Goal: Task Accomplishment & Management: Use online tool/utility

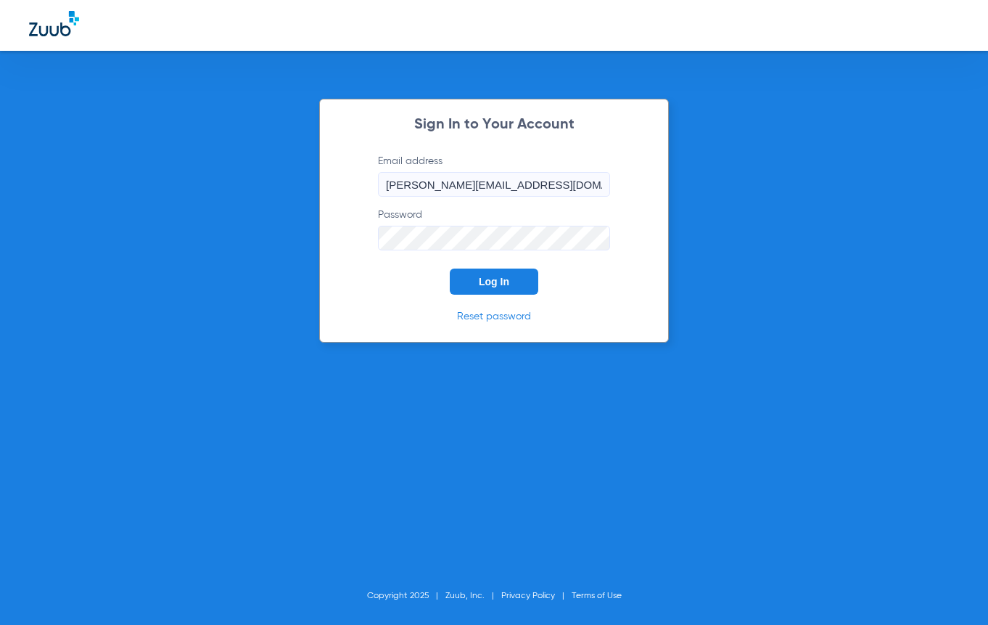
click at [515, 284] on button "Log In" at bounding box center [494, 281] width 89 height 26
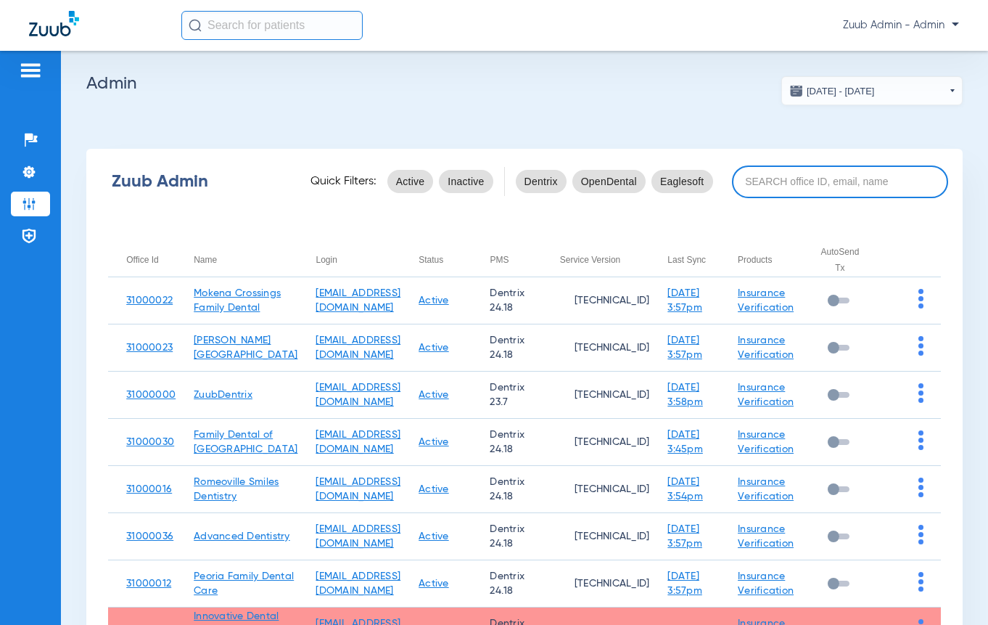
click at [777, 179] on input at bounding box center [840, 181] width 216 height 33
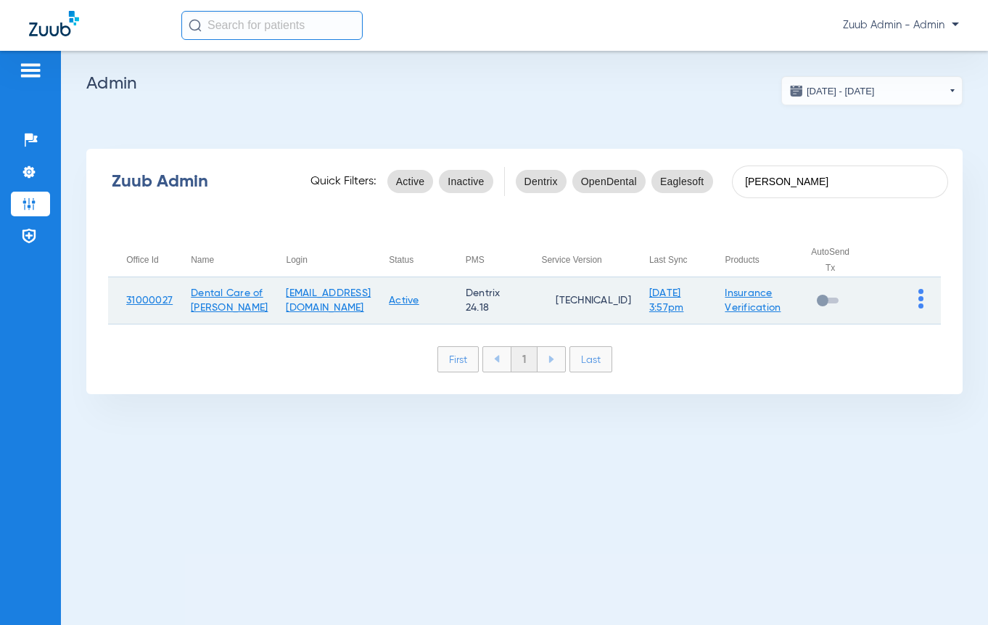
type input "[PERSON_NAME]"
click at [916, 301] on td at bounding box center [904, 300] width 73 height 47
click at [922, 304] on img at bounding box center [921, 299] width 5 height 20
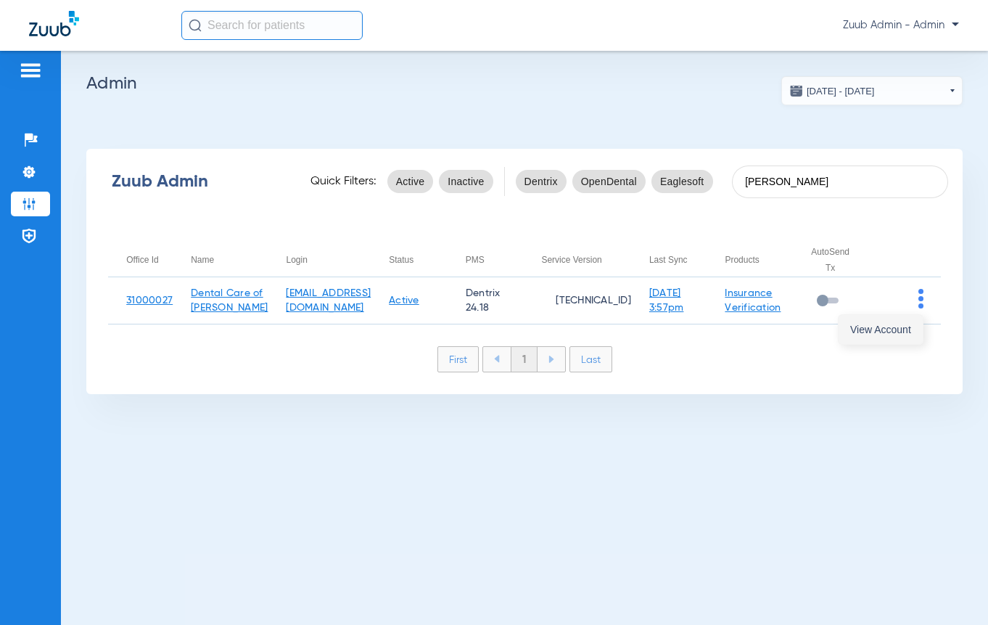
click at [903, 327] on span "View Account" at bounding box center [880, 329] width 61 height 10
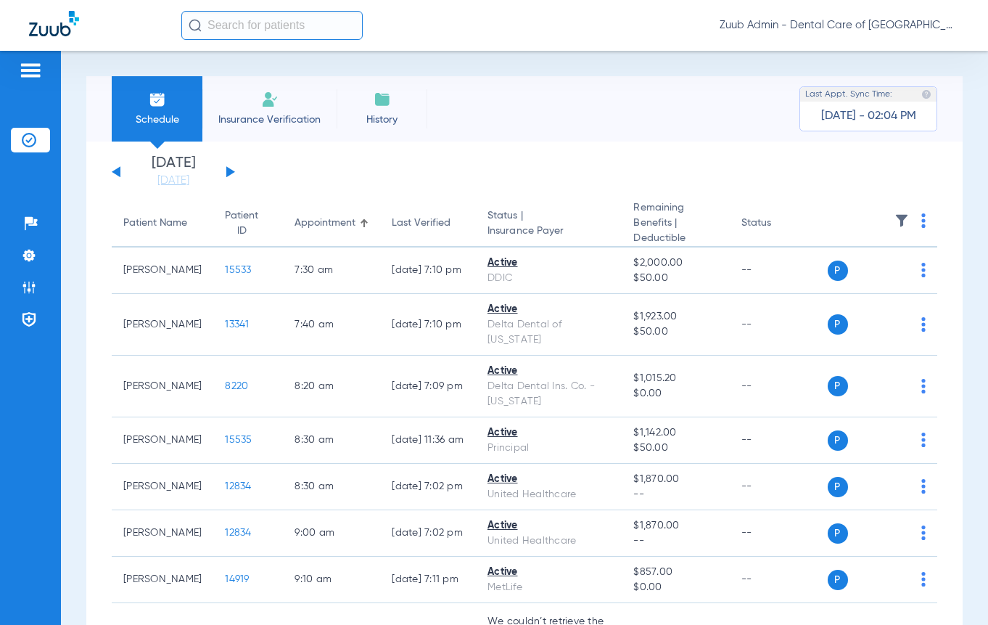
click at [895, 224] on img at bounding box center [902, 220] width 15 height 15
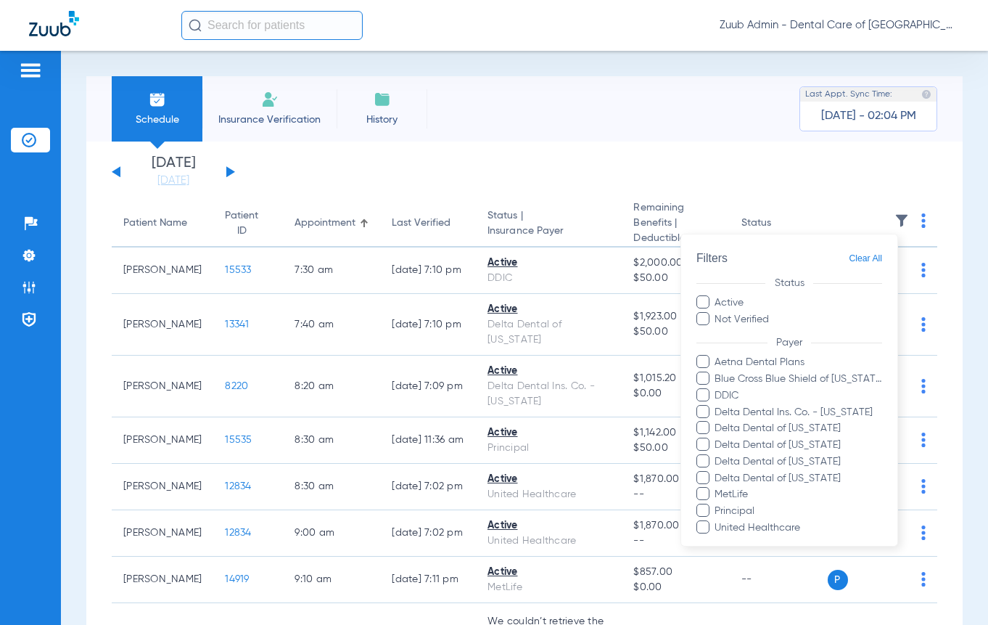
click at [894, 223] on div at bounding box center [494, 312] width 988 height 625
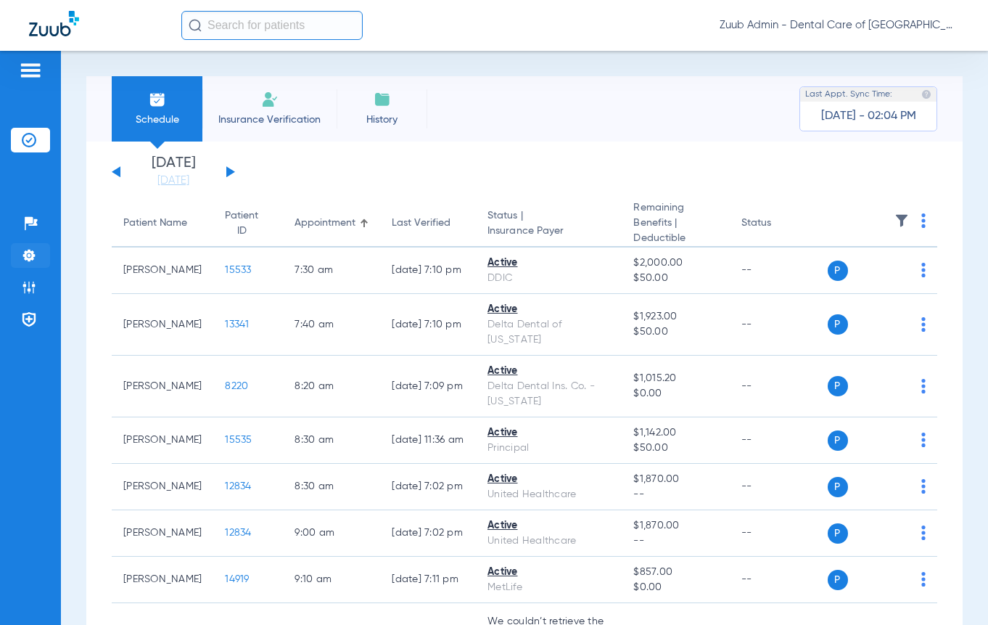
click at [33, 261] on img at bounding box center [29, 255] width 15 height 15
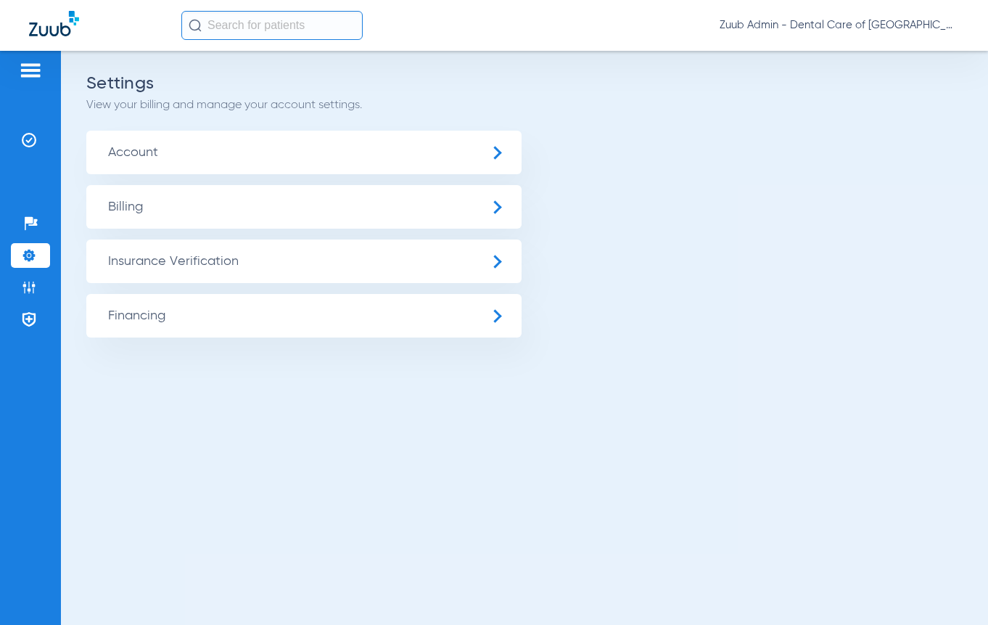
click at [193, 261] on span "Insurance Verification" at bounding box center [303, 261] width 435 height 44
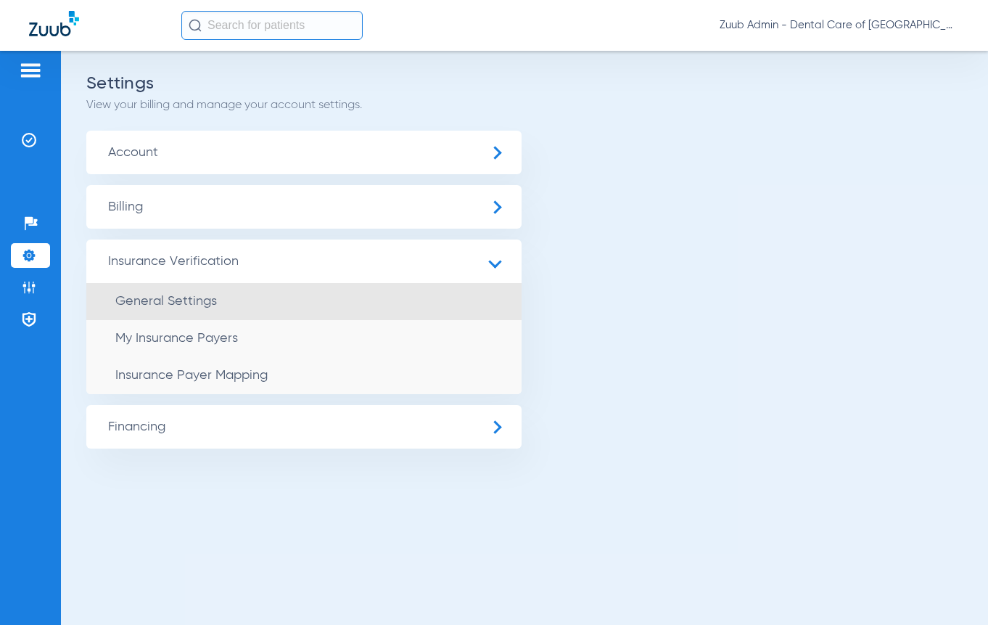
click at [191, 306] on span "General Settings" at bounding box center [166, 301] width 102 height 13
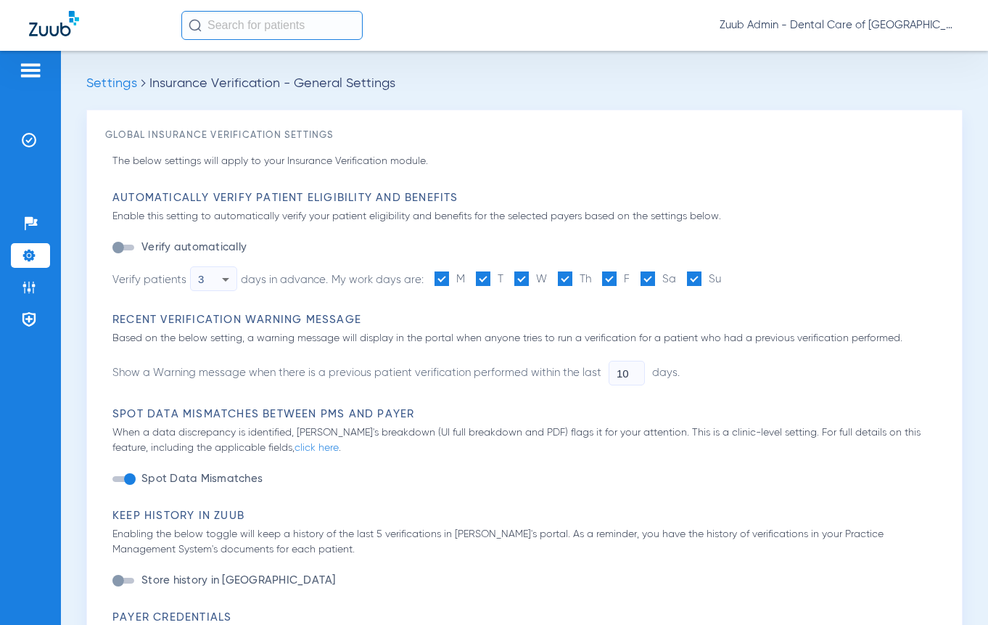
type input "1"
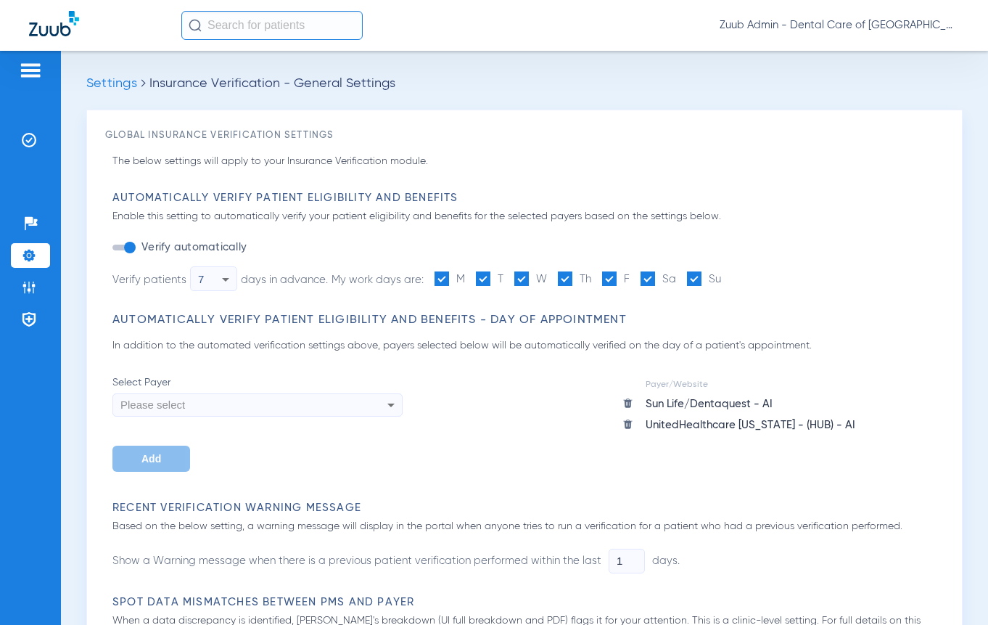
click at [41, 245] on li "Settings" at bounding box center [30, 255] width 39 height 25
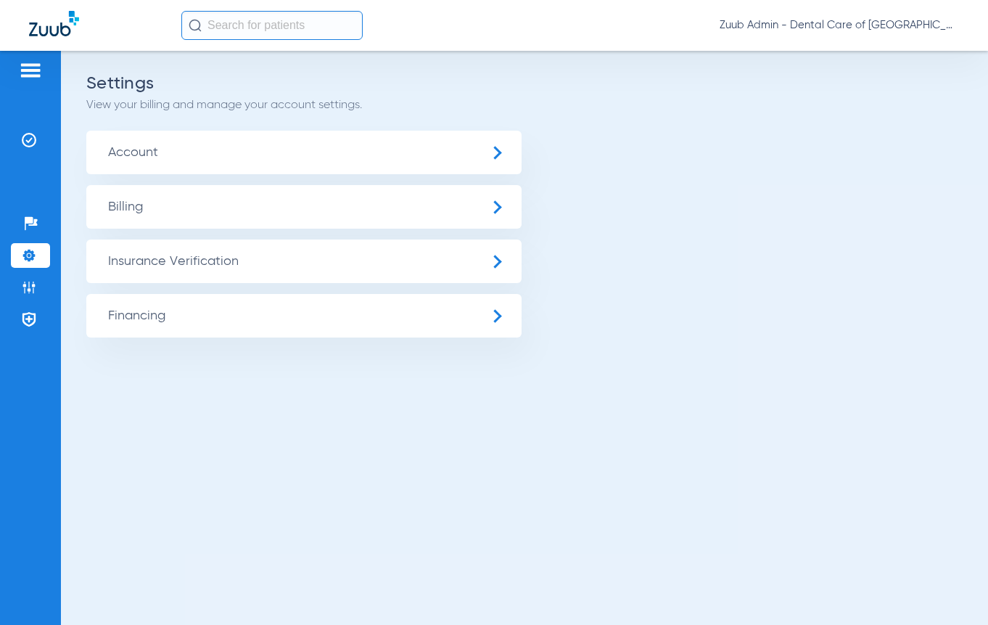
click at [210, 255] on span "Insurance Verification" at bounding box center [303, 261] width 435 height 44
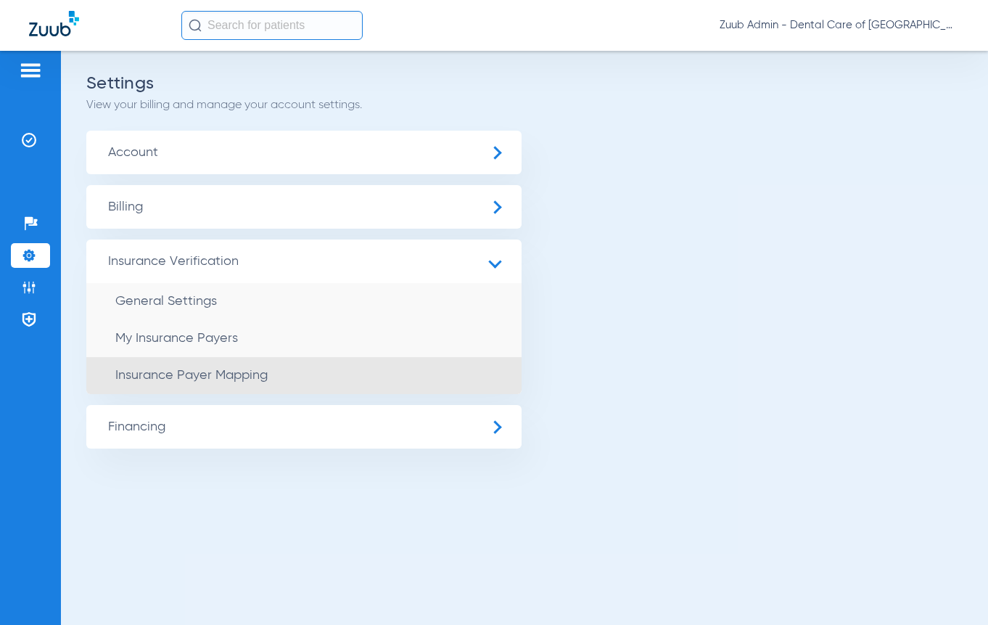
click at [227, 374] on span "Insurance Payer Mapping" at bounding box center [191, 375] width 152 height 13
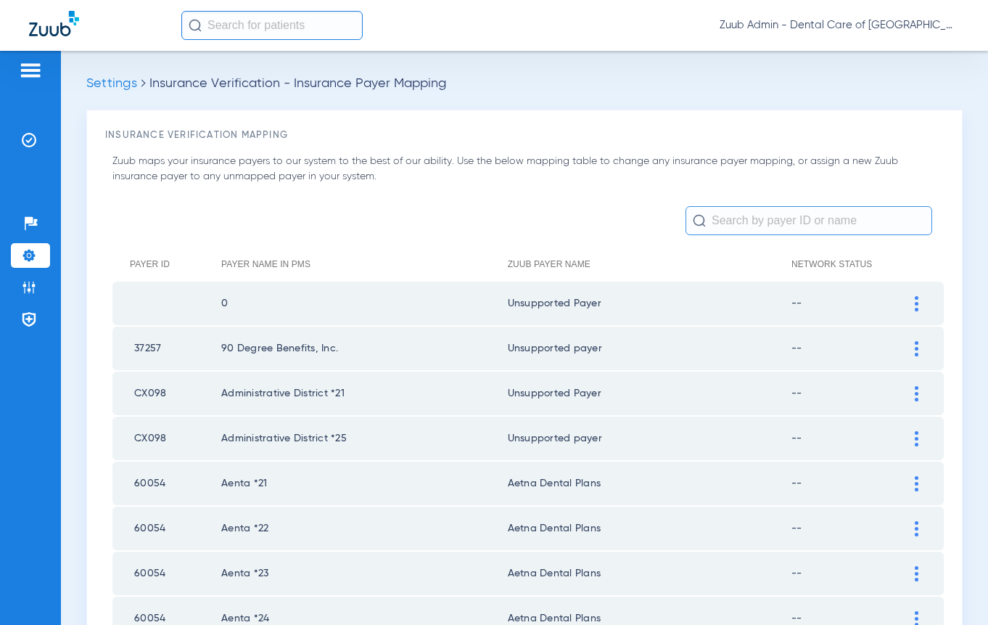
click at [738, 218] on input "text" at bounding box center [809, 220] width 247 height 29
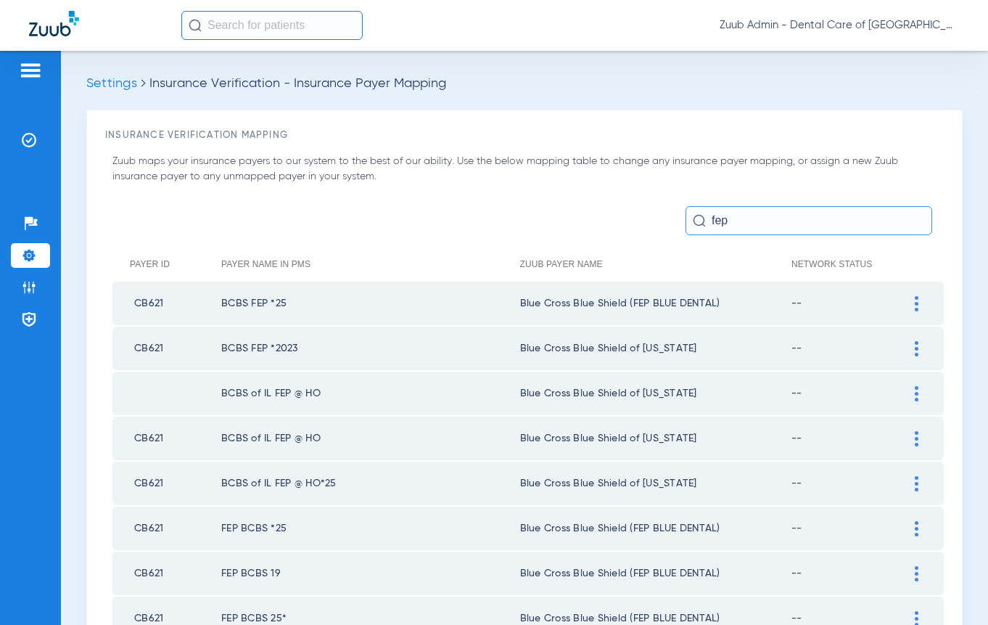
type input "fep"
drag, startPoint x: 220, startPoint y: 438, endPoint x: 328, endPoint y: 440, distance: 108.1
click at [328, 440] on tr "CB621 BCBS of IL FEP @ HO Blue Cross Blue Shield of [US_STATE] --" at bounding box center [528, 439] width 832 height 44
click at [262, 475] on td "BCBS of IL FEP @ HO*25" at bounding box center [370, 484] width 299 height 44
drag, startPoint x: 223, startPoint y: 480, endPoint x: 338, endPoint y: 481, distance: 115.4
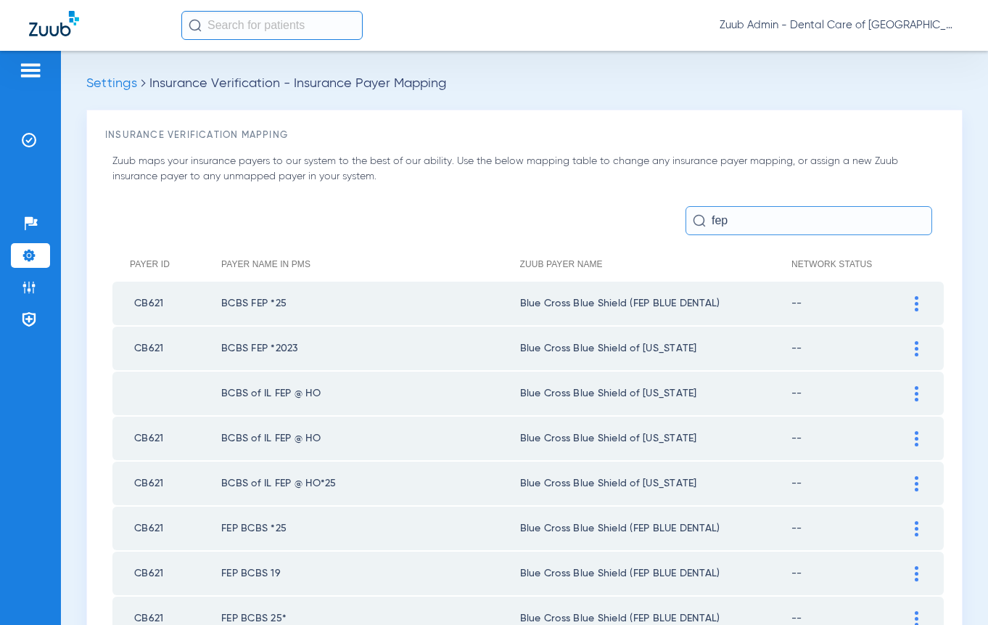
click at [338, 481] on td "BCBS of IL FEP @ HO*25" at bounding box center [370, 484] width 299 height 44
copy td "BCBS of IL FEP @ HO*25"
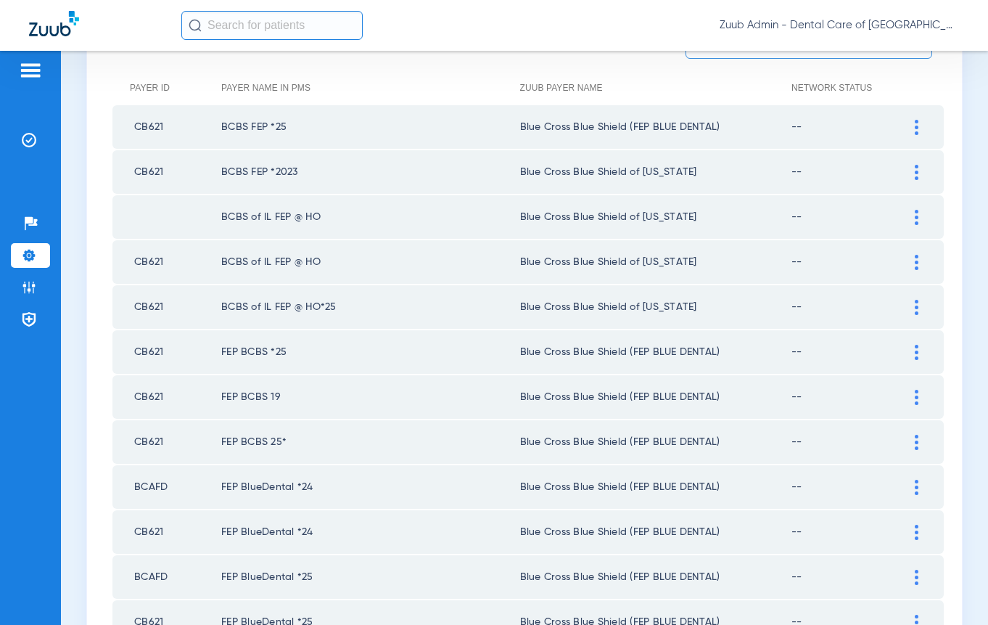
scroll to position [187, 0]
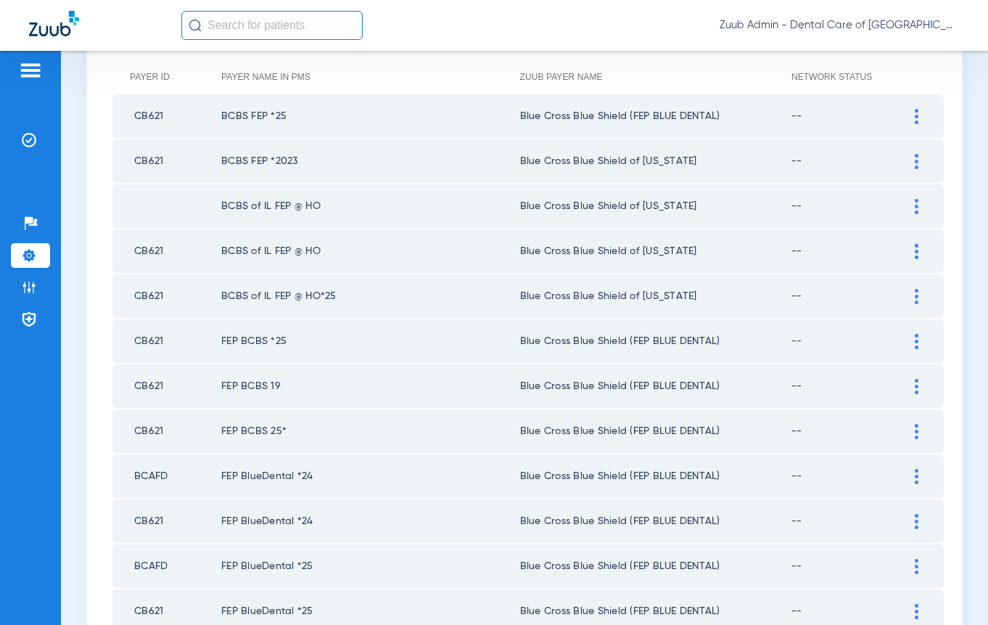
drag, startPoint x: 322, startPoint y: 255, endPoint x: 222, endPoint y: 245, distance: 100.7
click at [222, 245] on td "BCBS of IL FEP @ HO" at bounding box center [370, 251] width 299 height 44
copy td "BCBS of IL FEP @ HO"
drag, startPoint x: 221, startPoint y: 203, endPoint x: 325, endPoint y: 207, distance: 103.8
click at [325, 207] on td "BCBS of IL FEP @ HO" at bounding box center [370, 206] width 299 height 44
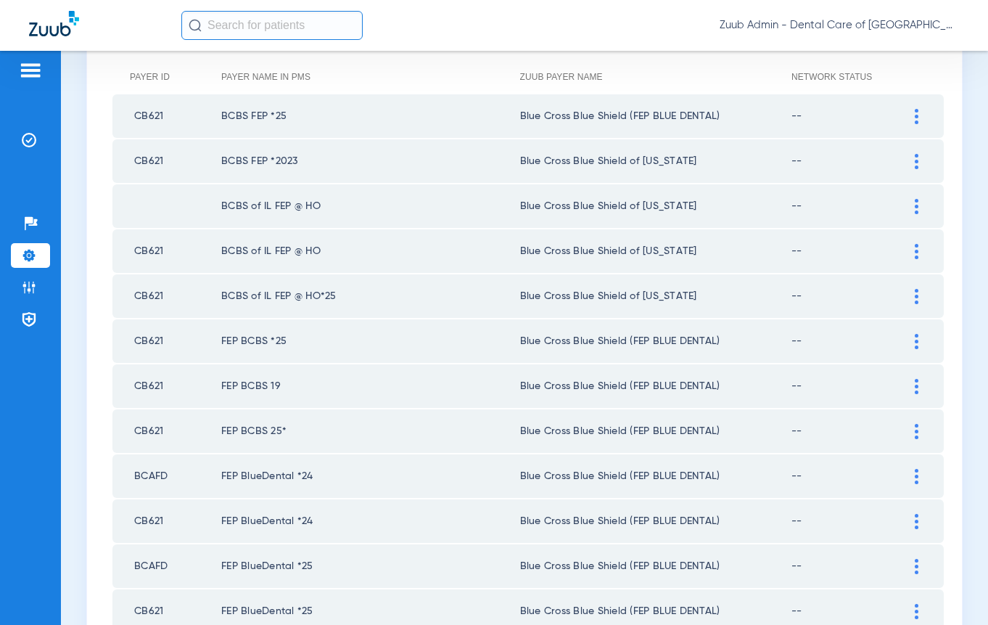
copy td "BCBS of IL FEP @ HO"
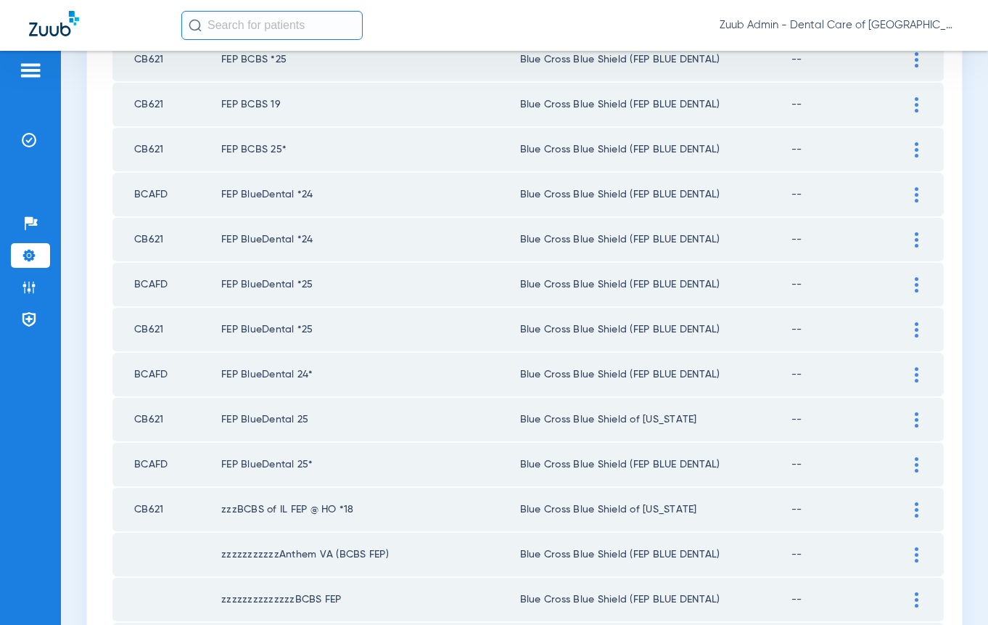
scroll to position [538, 0]
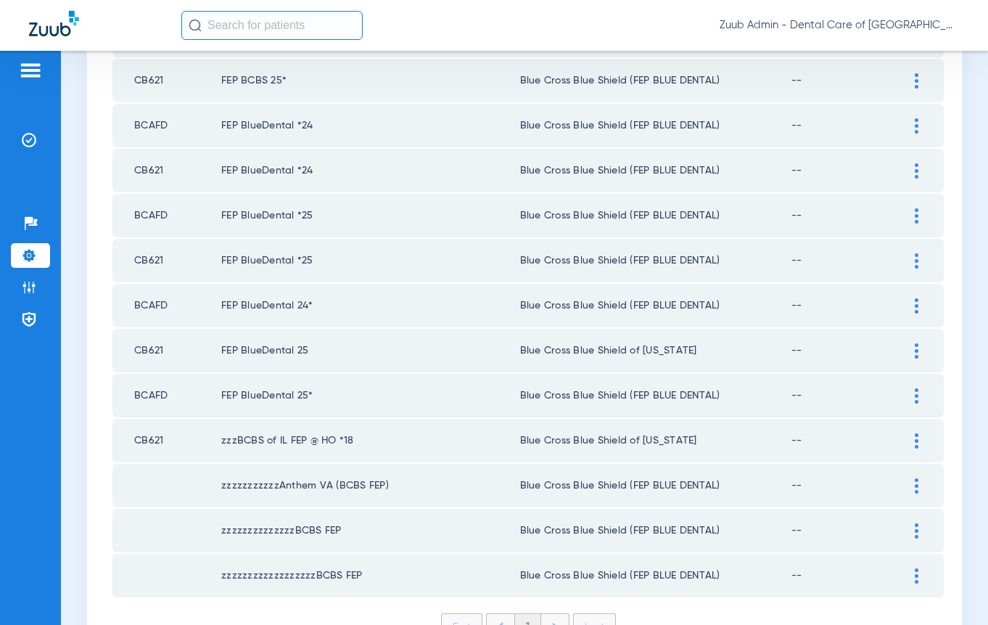
drag, startPoint x: 221, startPoint y: 348, endPoint x: 356, endPoint y: 345, distance: 134.3
click at [356, 346] on td "FEP BlueDental 25" at bounding box center [370, 351] width 299 height 44
copy td "FEP BlueDental 25"
click at [21, 149] on li "Insurance Verification" at bounding box center [30, 140] width 39 height 25
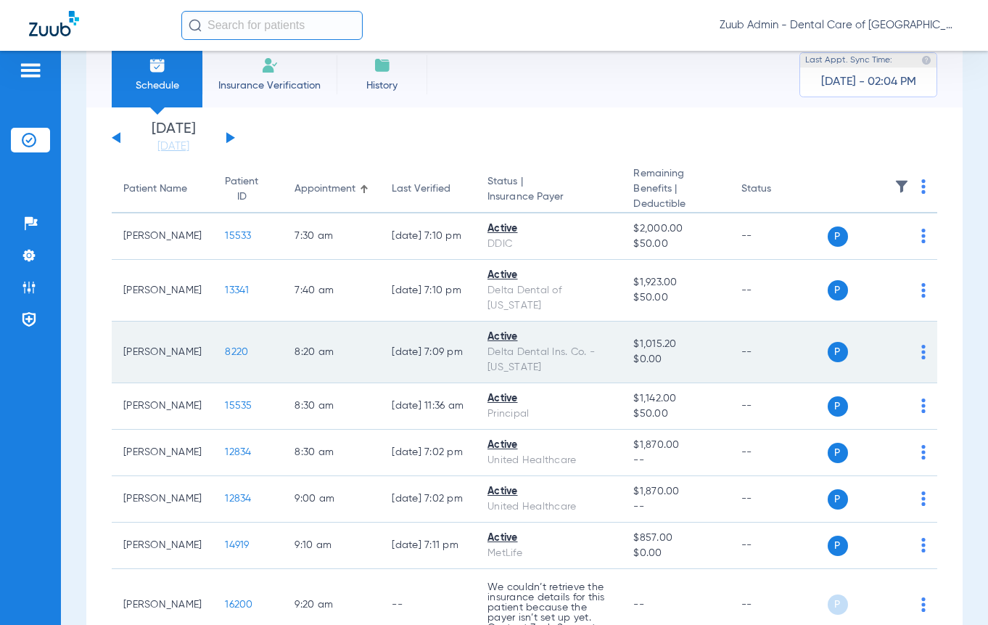
scroll to position [46, 0]
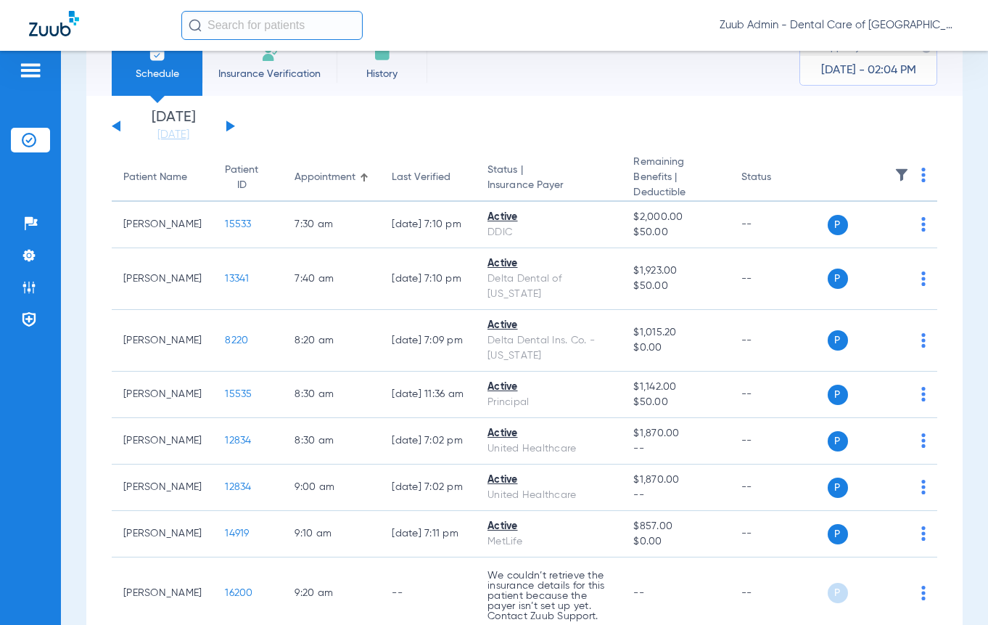
click at [895, 168] on img at bounding box center [902, 175] width 15 height 15
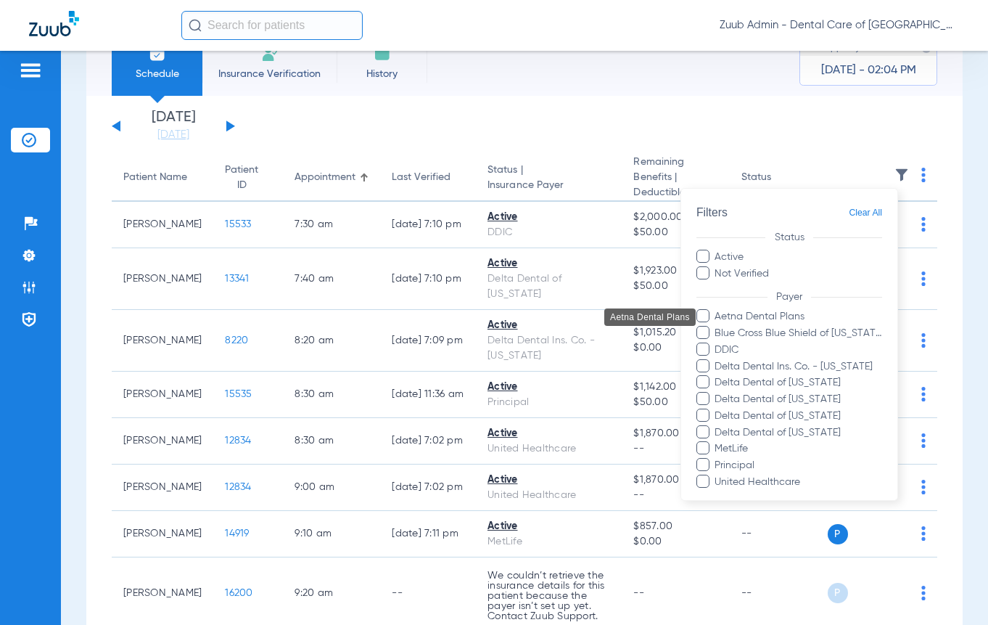
click at [776, 316] on span "Aetna Dental Plans" at bounding box center [798, 317] width 168 height 15
click at [717, 327] on input "Aetna Dental Plans" at bounding box center [717, 327] width 0 height 0
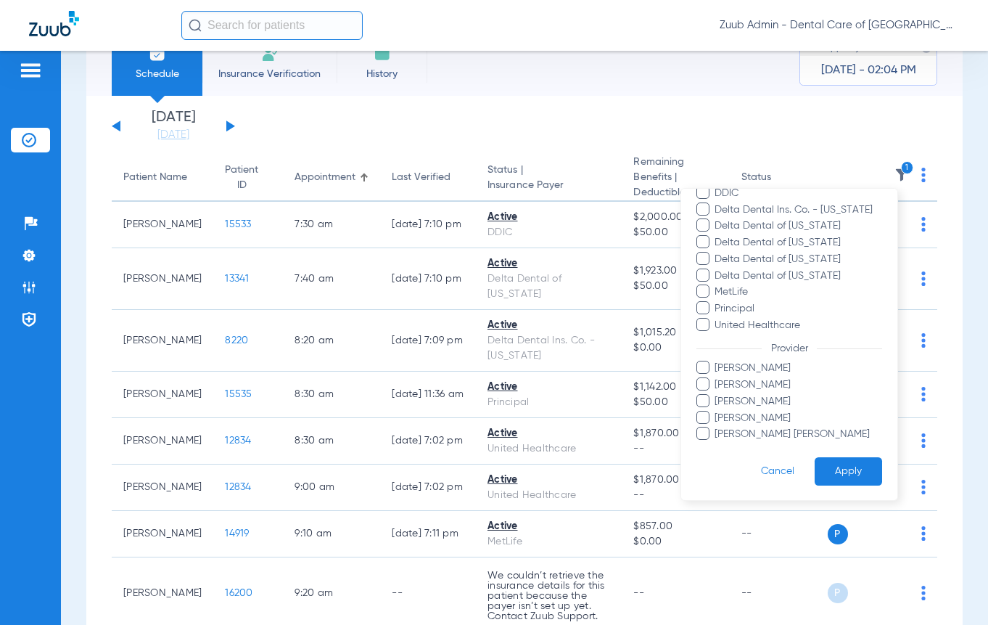
click at [825, 473] on button "Apply" at bounding box center [848, 472] width 67 height 28
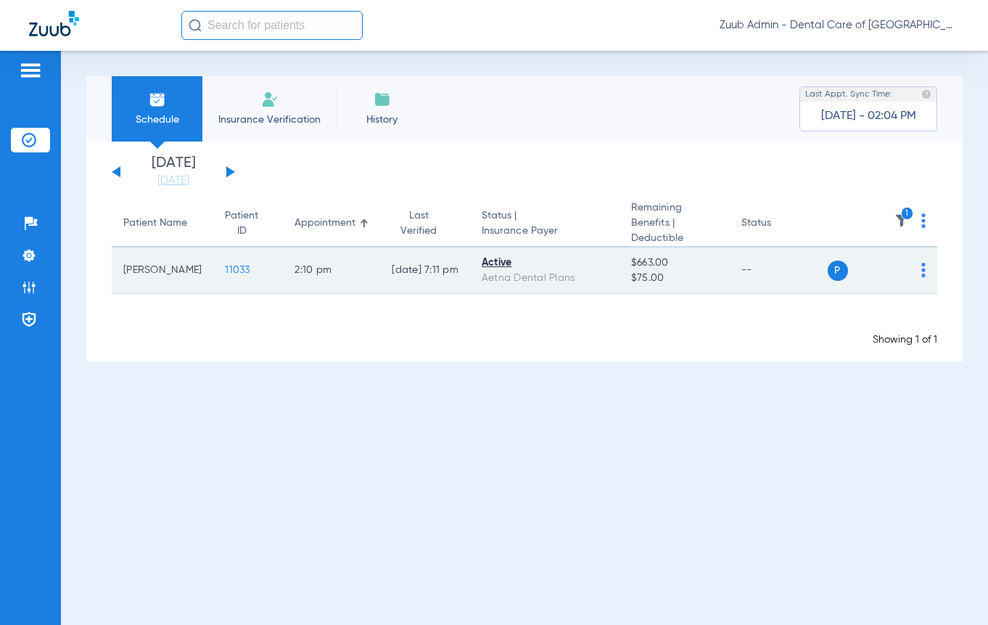
click at [225, 273] on span "11033" at bounding box center [237, 270] width 25 height 10
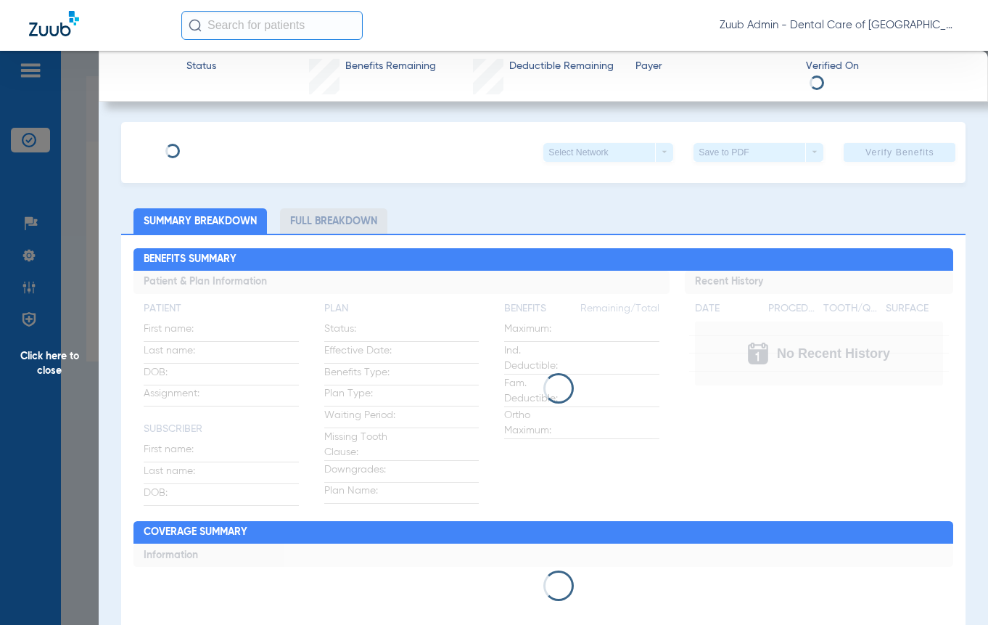
type input "[PERSON_NAME]"
type input "[DATE]"
type input "W266528896"
type input "0469630"
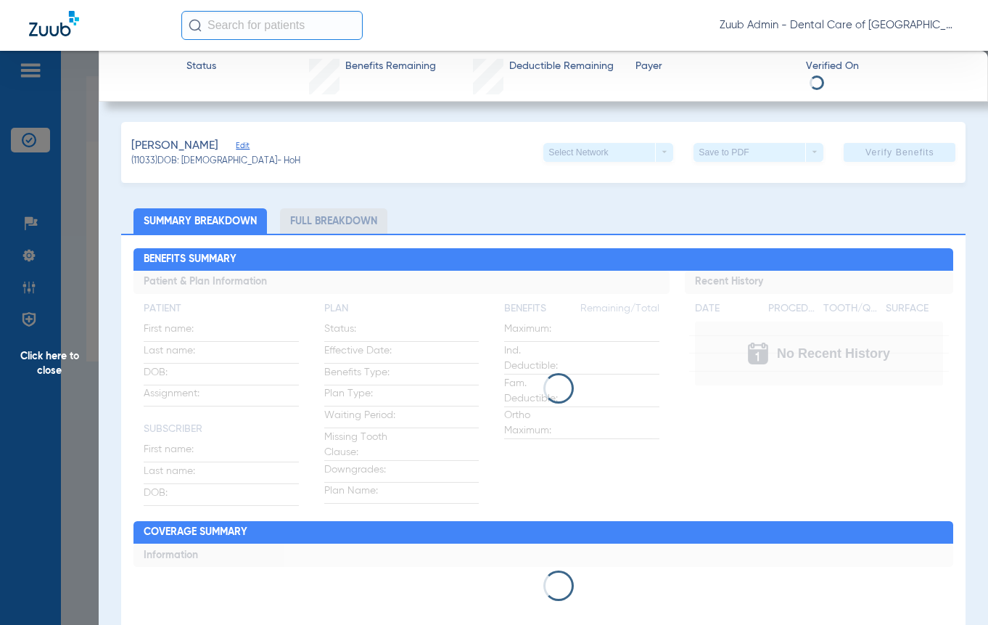
click at [236, 147] on span "Edit" at bounding box center [242, 148] width 13 height 14
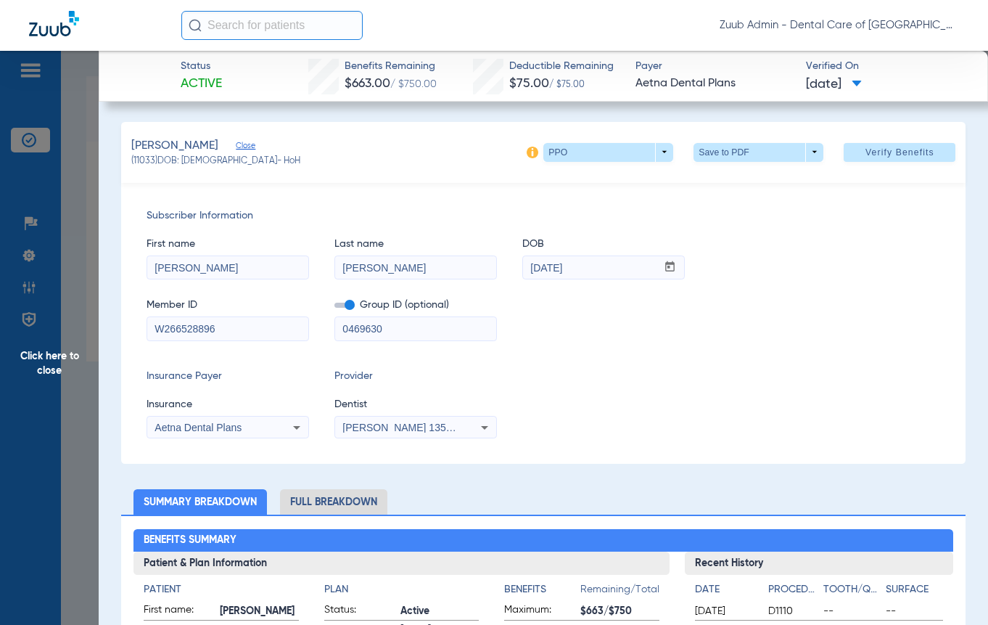
click at [181, 328] on input "W266528896" at bounding box center [227, 328] width 161 height 23
drag, startPoint x: 586, startPoint y: 274, endPoint x: 461, endPoint y: 245, distance: 128.0
click at [461, 245] on div "First name [PERSON_NAME] Last name [PERSON_NAME] mm / dd / yyyy [DATE]" at bounding box center [544, 251] width 795 height 56
